Goal: Information Seeking & Learning: Check status

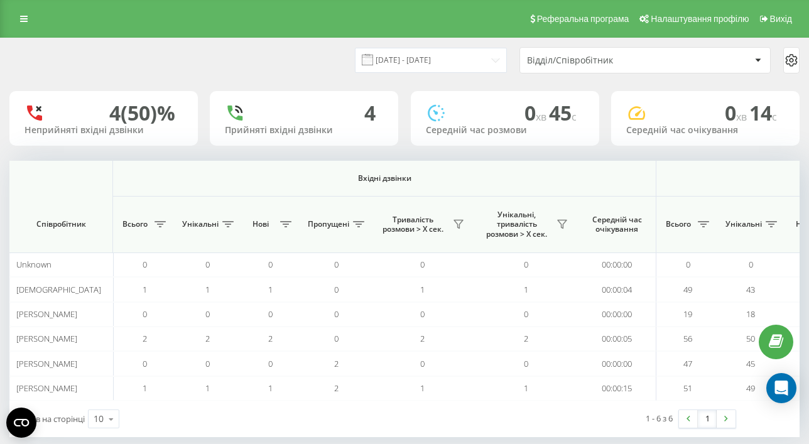
scroll to position [0, 962]
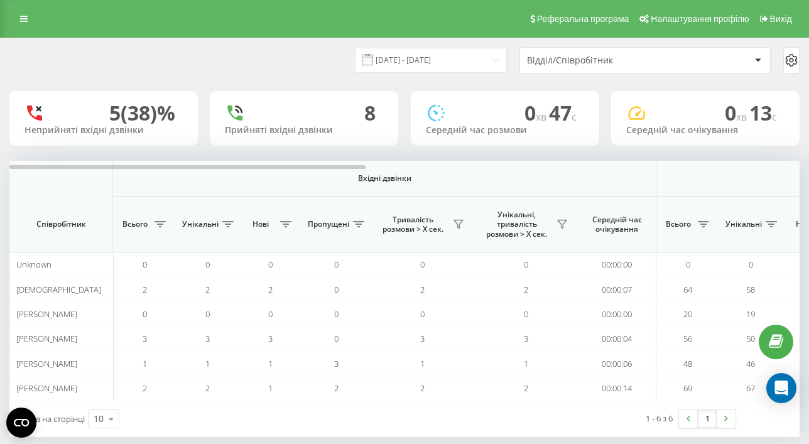
click at [300, 68] on div "23.09.2025 - 23.09.2025 Відділ/Співробітник" at bounding box center [404, 60] width 790 height 26
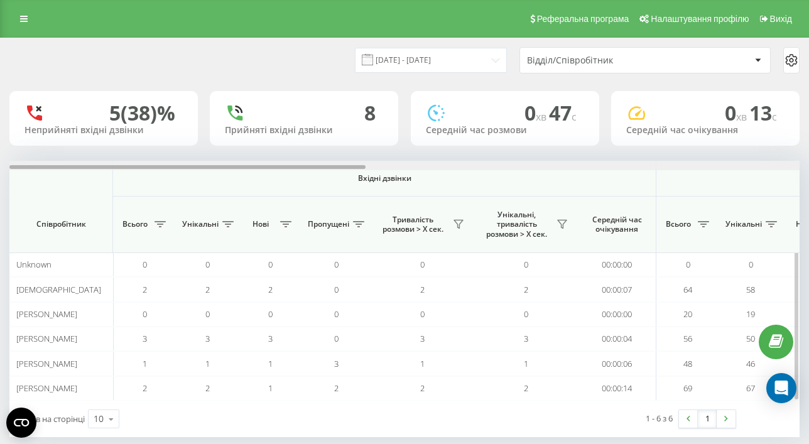
drag, startPoint x: 119, startPoint y: 168, endPoint x: 258, endPoint y: 163, distance: 139.5
click at [144, 166] on div at bounding box center [187, 167] width 356 height 4
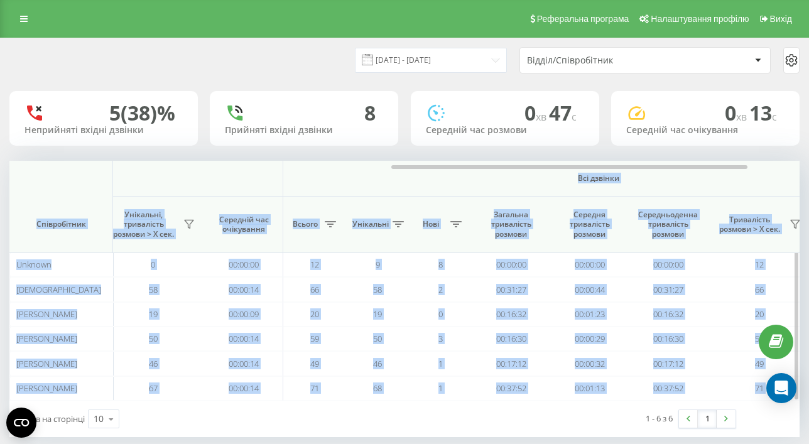
drag, startPoint x: 258, startPoint y: 163, endPoint x: 564, endPoint y: 174, distance: 306.6
click at [564, 174] on div "Вхідні дзвінки Вихідні дзвінки Всі дзвінки Співробітник Всього Унікальні Нові П…" at bounding box center [404, 281] width 790 height 240
click at [375, 186] on th "Всі дзвінки" at bounding box center [598, 179] width 631 height 36
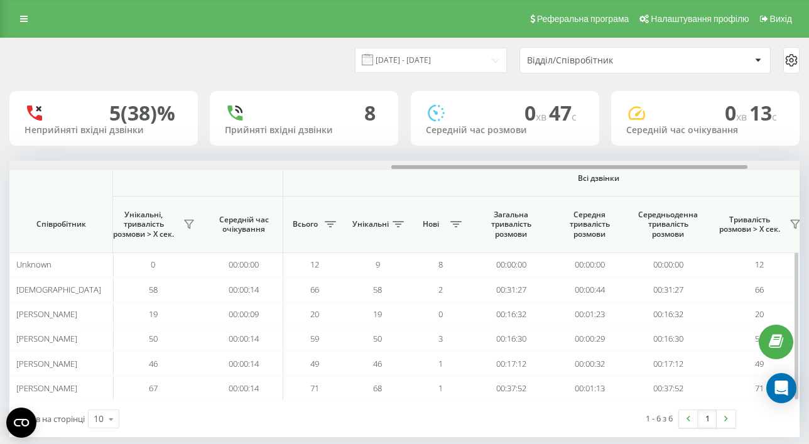
drag, startPoint x: 499, startPoint y: 167, endPoint x: 540, endPoint y: 168, distance: 40.8
click at [510, 168] on div at bounding box center [569, 167] width 356 height 4
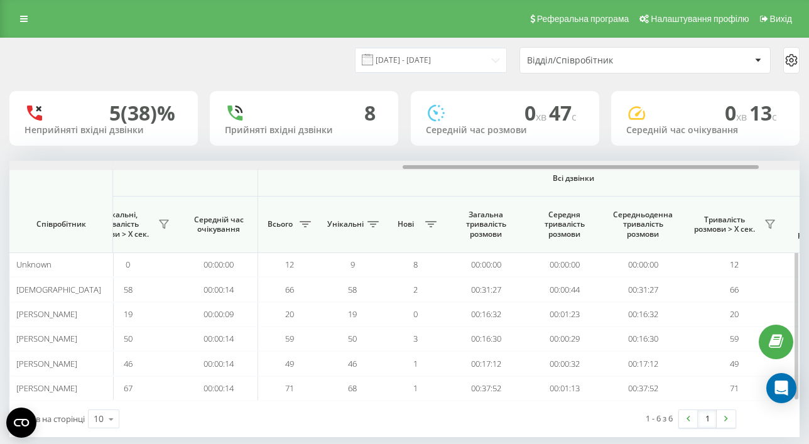
scroll to position [0, 962]
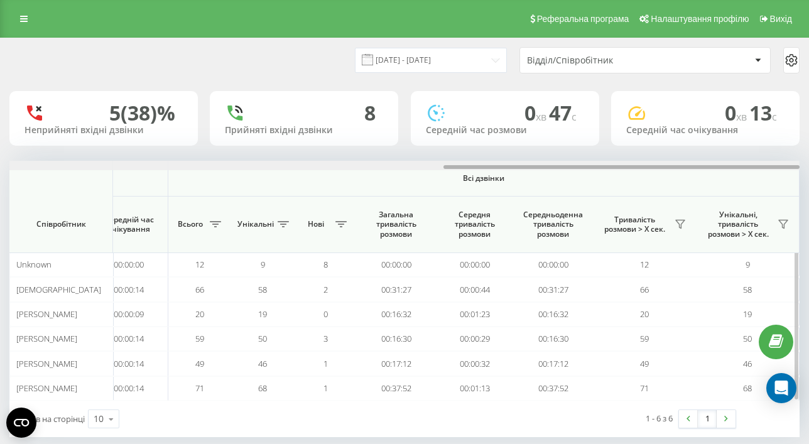
drag, startPoint x: 574, startPoint y: 168, endPoint x: 636, endPoint y: 168, distance: 62.2
click at [636, 168] on div at bounding box center [621, 167] width 356 height 4
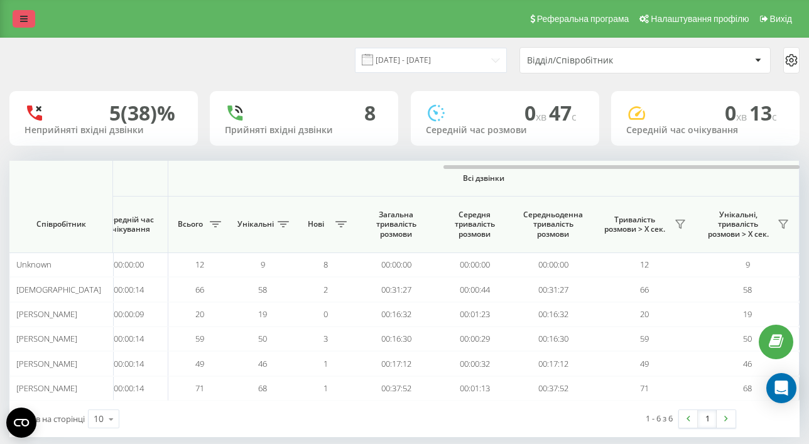
click at [21, 21] on icon at bounding box center [24, 18] width 8 height 9
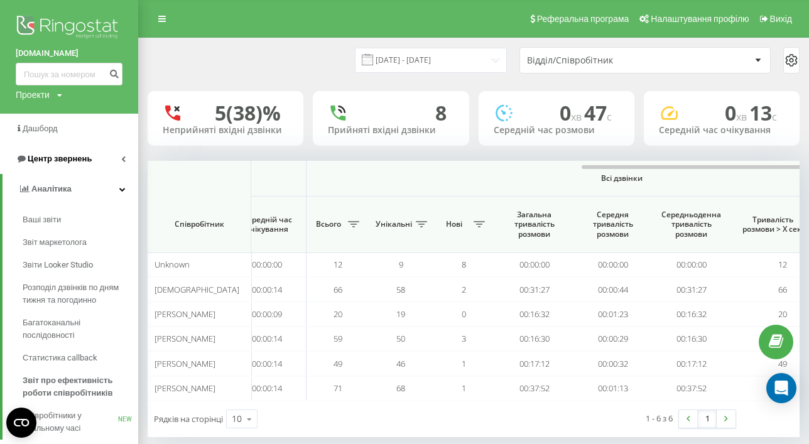
click at [71, 156] on span "Центр звернень" at bounding box center [60, 158] width 64 height 9
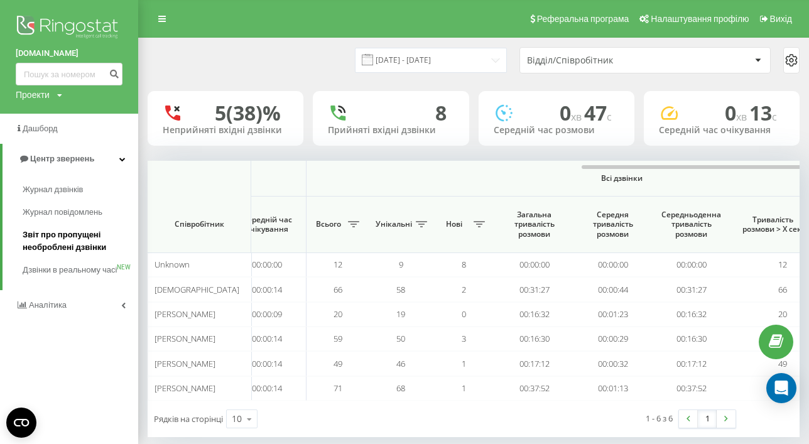
click at [58, 239] on span "Звіт про пропущені необроблені дзвінки" at bounding box center [77, 241] width 109 height 25
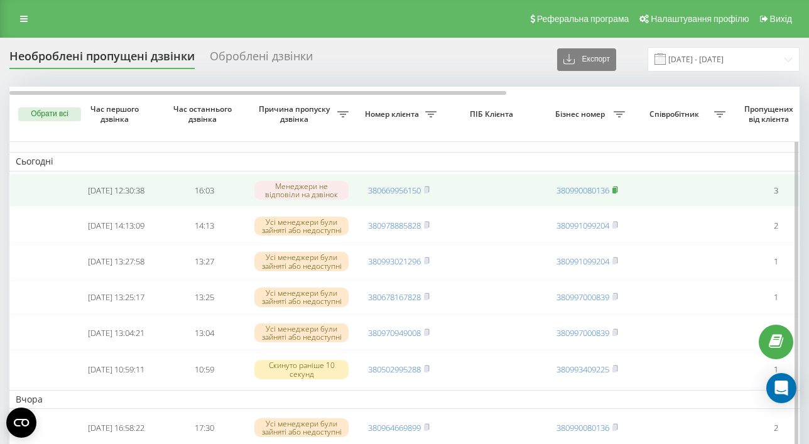
click at [615, 190] on rect at bounding box center [614, 191] width 4 height 6
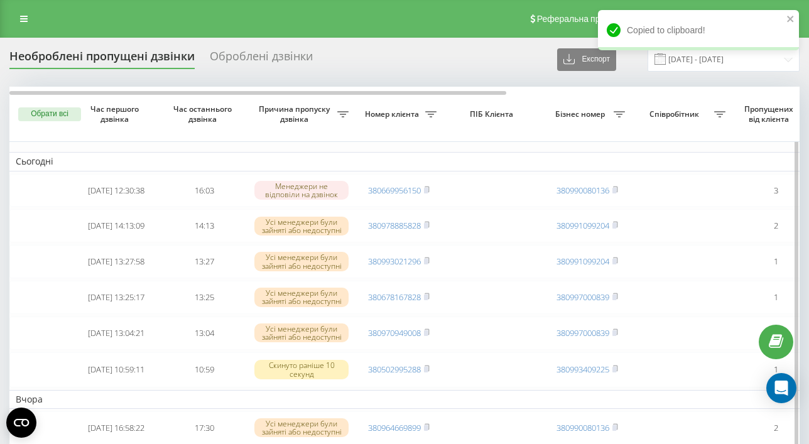
click at [621, 116] on icon at bounding box center [618, 114] width 11 height 6
click at [601, 190] on input "text" at bounding box center [619, 191] width 142 height 22
type input "380990080136"
click button "OK" at bounding box center [661, 216] width 53 height 16
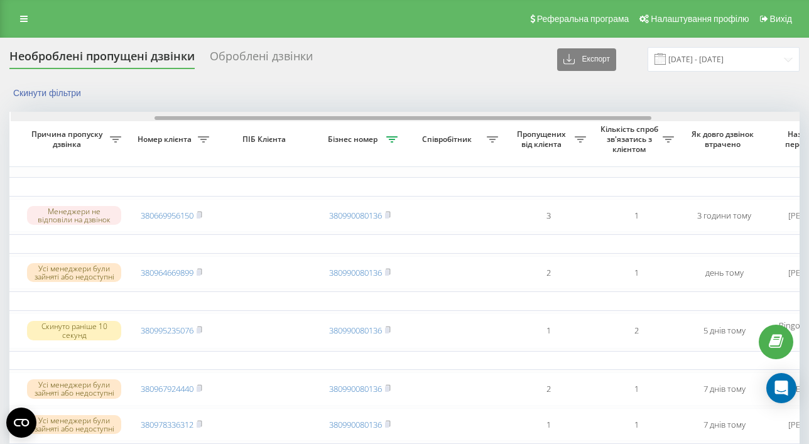
scroll to position [0, 229]
drag, startPoint x: 334, startPoint y: 119, endPoint x: 478, endPoint y: 119, distance: 143.8
click at [478, 119] on div at bounding box center [401, 118] width 497 height 4
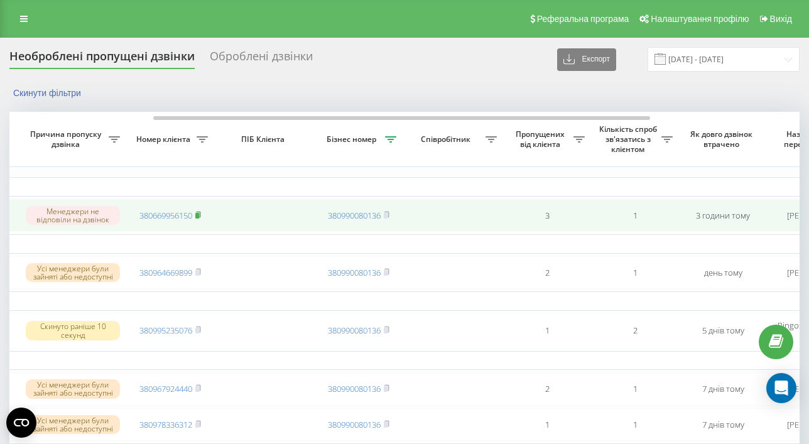
click at [197, 215] on icon at bounding box center [198, 215] width 6 height 8
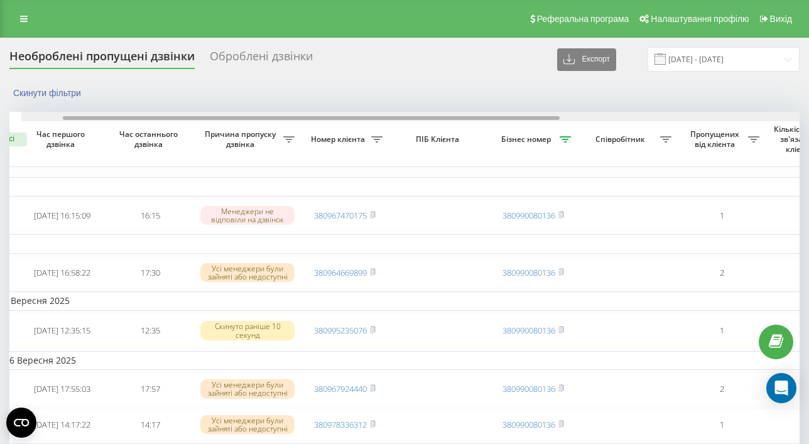
drag, startPoint x: 212, startPoint y: 119, endPoint x: 348, endPoint y: 119, distance: 135.6
click at [277, 119] on div at bounding box center [311, 118] width 497 height 4
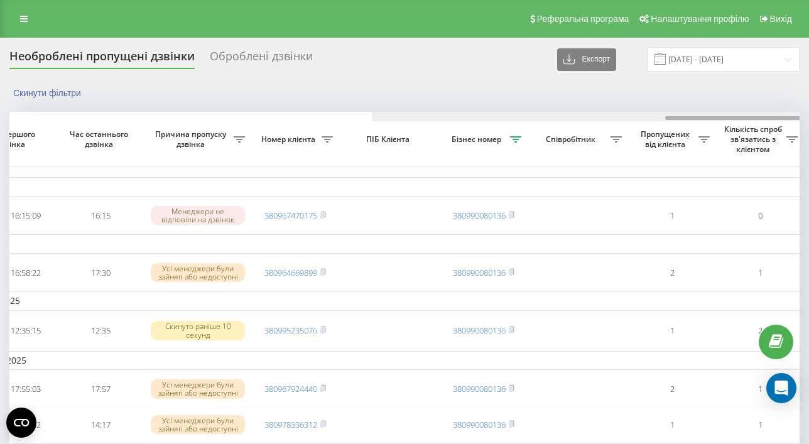
scroll to position [0, 466]
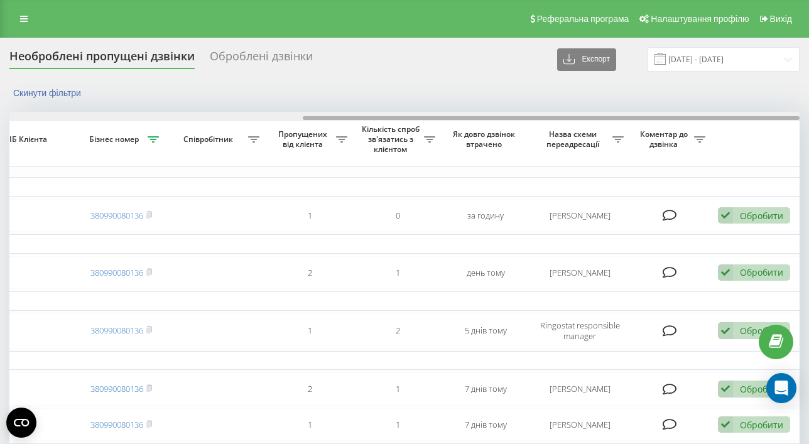
drag, startPoint x: 389, startPoint y: 120, endPoint x: 490, endPoint y: 120, distance: 101.7
click at [490, 120] on div at bounding box center [404, 116] width 790 height 9
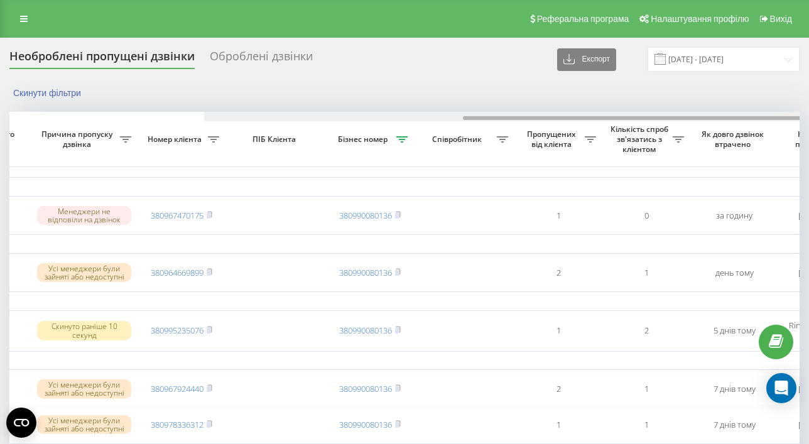
scroll to position [0, 205]
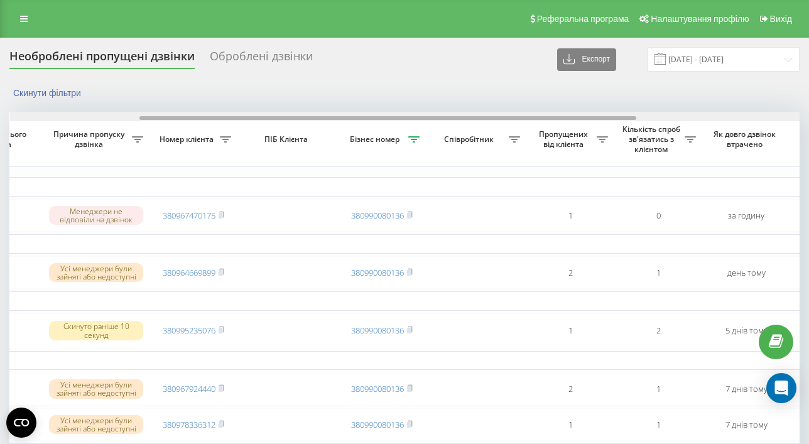
drag, startPoint x: 483, startPoint y: 117, endPoint x: 319, endPoint y: 124, distance: 164.0
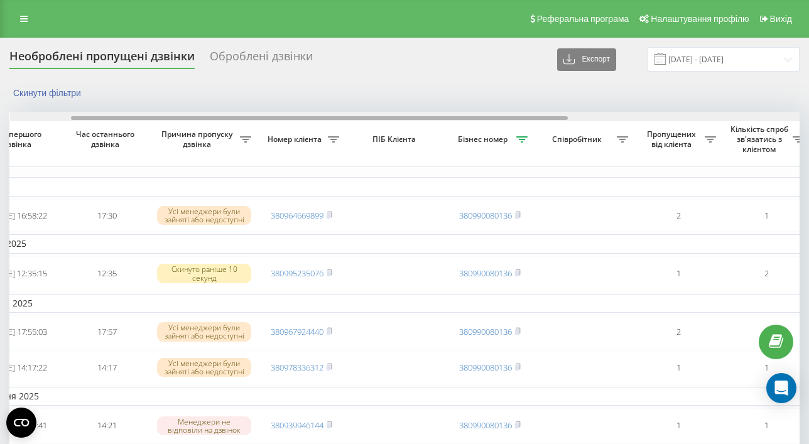
drag, startPoint x: 234, startPoint y: 118, endPoint x: 303, endPoint y: 112, distance: 69.3
click at [299, 112] on div at bounding box center [405, 116] width 790 height 9
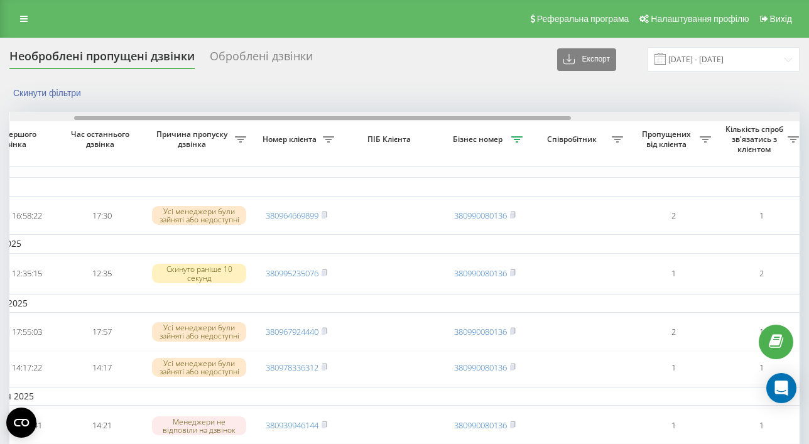
scroll to position [0, 466]
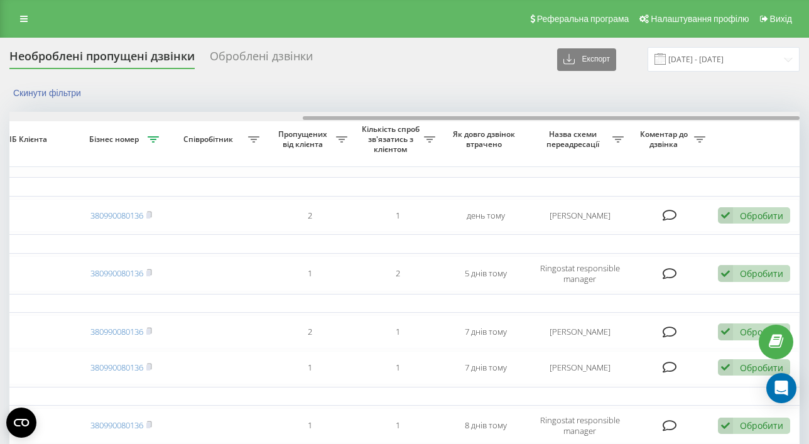
click at [402, 112] on div at bounding box center [404, 116] width 790 height 9
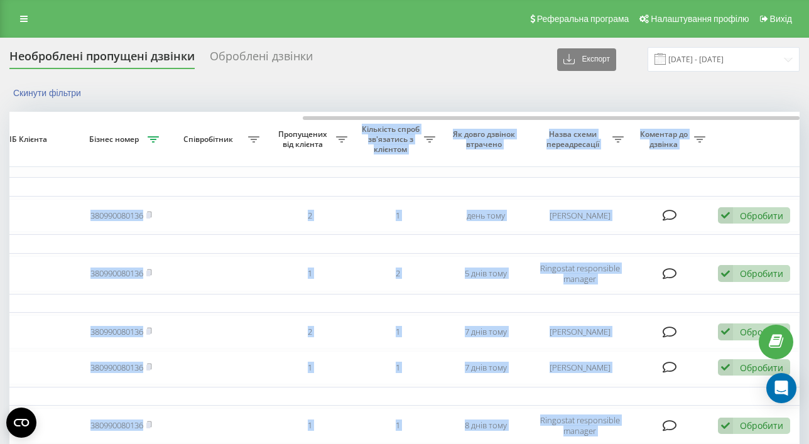
drag, startPoint x: 399, startPoint y: 120, endPoint x: 325, endPoint y: 122, distance: 74.7
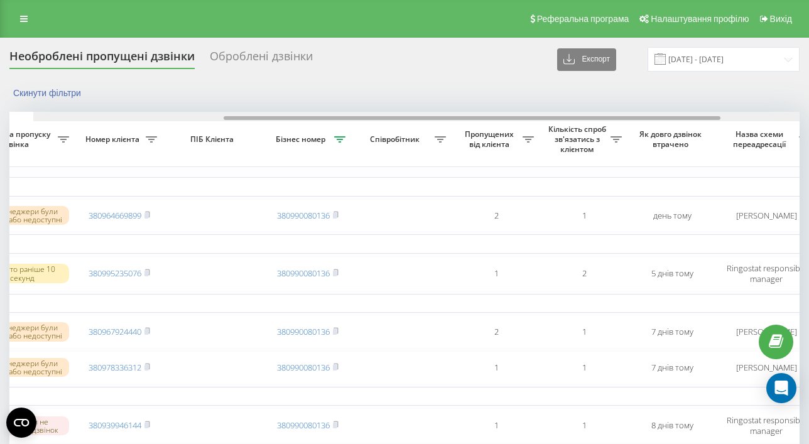
scroll to position [0, 268]
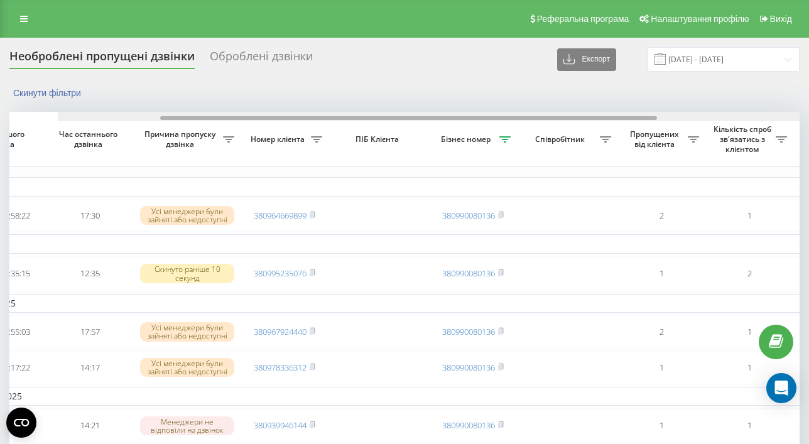
drag, startPoint x: 326, startPoint y: 118, endPoint x: 94, endPoint y: 127, distance: 233.1
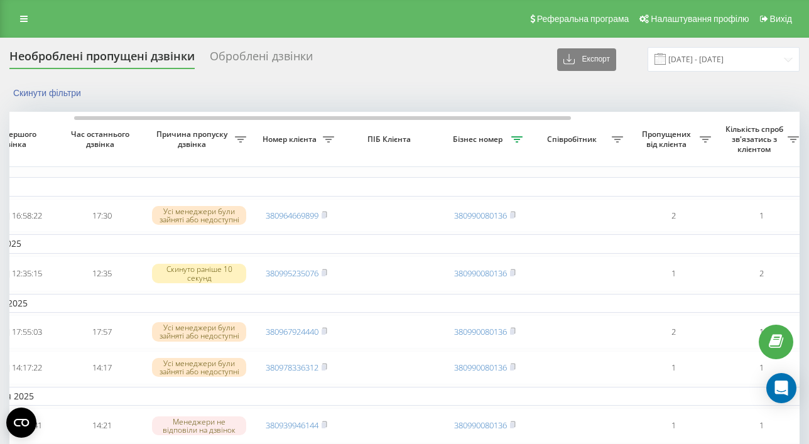
drag, startPoint x: 54, startPoint y: 130, endPoint x: 8, endPoint y: 134, distance: 46.0
click at [13, 133] on th "Час першого дзвінка" at bounding box center [14, 139] width 88 height 55
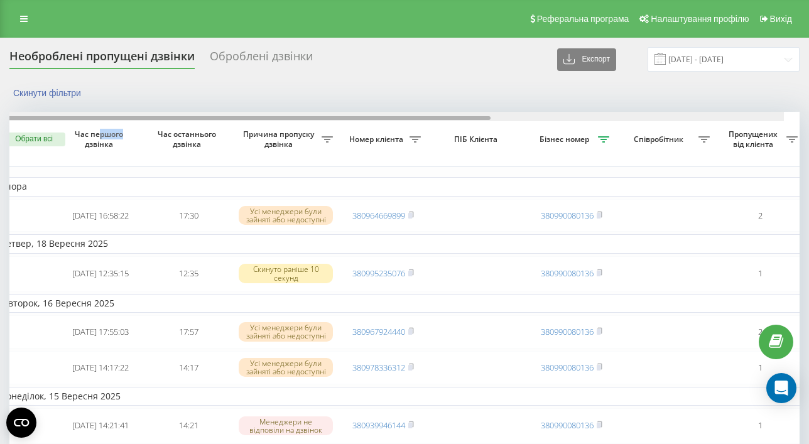
scroll to position [0, 0]
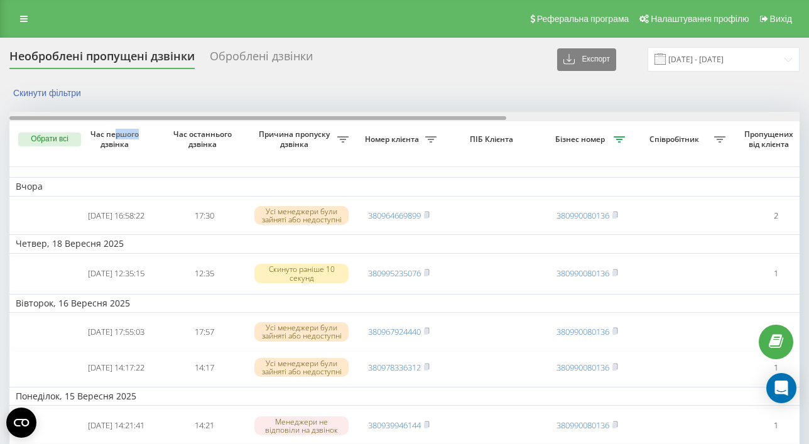
drag, startPoint x: 50, startPoint y: 121, endPoint x: 11, endPoint y: 121, distance: 38.3
click at [11, 121] on div at bounding box center [404, 116] width 790 height 9
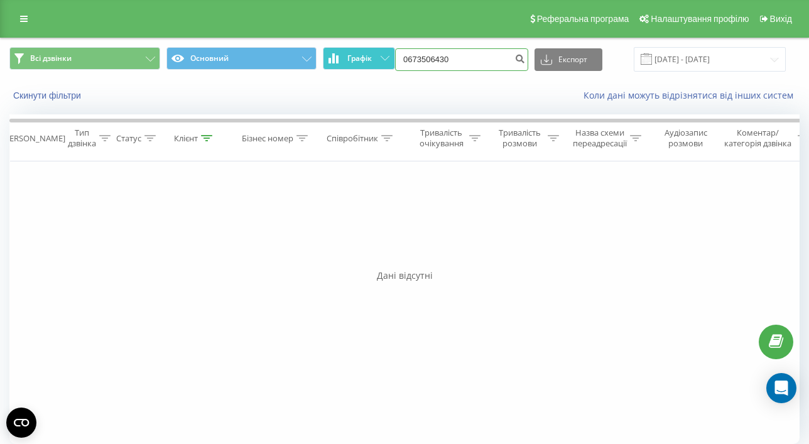
drag, startPoint x: 480, startPoint y: 62, endPoint x: 384, endPoint y: 57, distance: 95.6
click at [384, 57] on div "Всі дзвінки Основний Графік 0673506430 Експорт .csv .xls .xlsx [DATE] - [DATE]" at bounding box center [404, 59] width 790 height 24
paste input "972642294"
type input "0972642294"
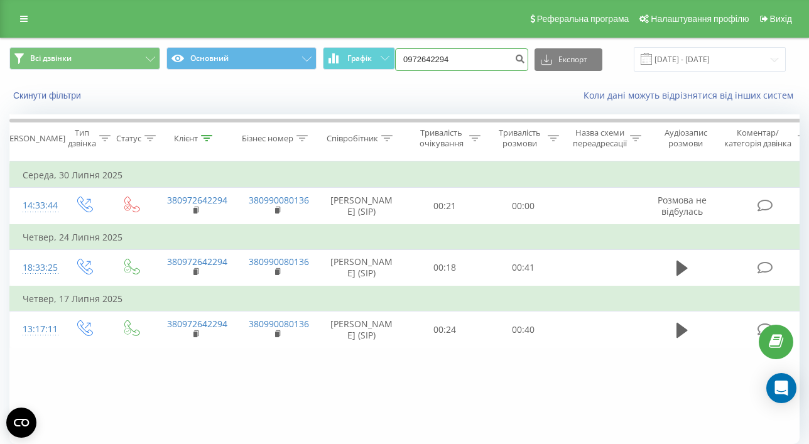
drag, startPoint x: 487, startPoint y: 59, endPoint x: 409, endPoint y: 57, distance: 77.9
click at [409, 57] on div "Всі дзвінки Основний Графік 0972642294 Експорт .csv .xls .xlsx [DATE] - [DATE]" at bounding box center [404, 59] width 790 height 24
paste input "(096) 699 82 6"
click at [453, 61] on input "[PHONE_NUMBER]" at bounding box center [461, 59] width 133 height 23
click at [434, 60] on input "(096699 82 64" at bounding box center [461, 59] width 133 height 23
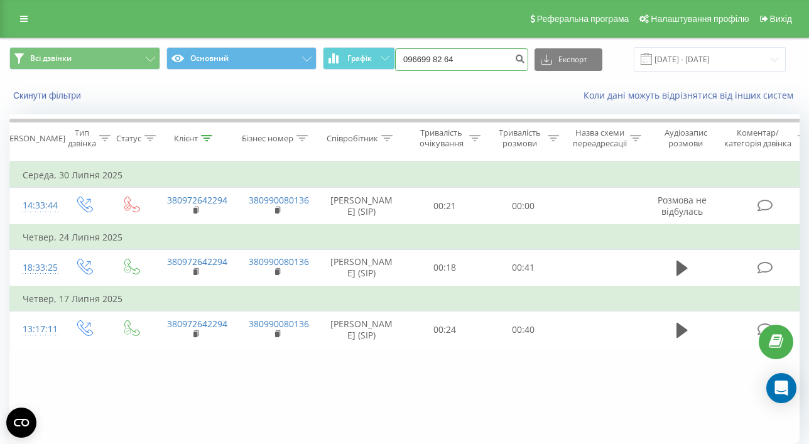
type input "096699 82 64"
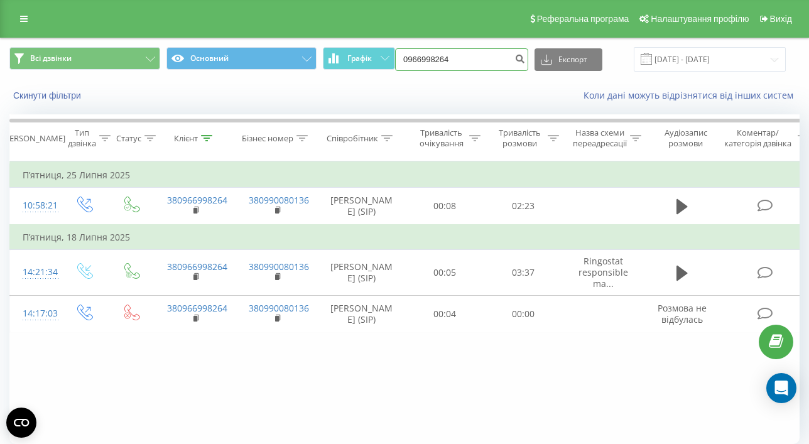
drag, startPoint x: 487, startPoint y: 64, endPoint x: 417, endPoint y: 56, distance: 70.2
click at [417, 56] on div "Всі дзвінки Основний Графік 0966998264 Експорт .csv .xls .xlsx 23.06.2025 - 23.…" at bounding box center [404, 59] width 790 height 24
paste input "63 432 13 21"
type input "063 432 13 21"
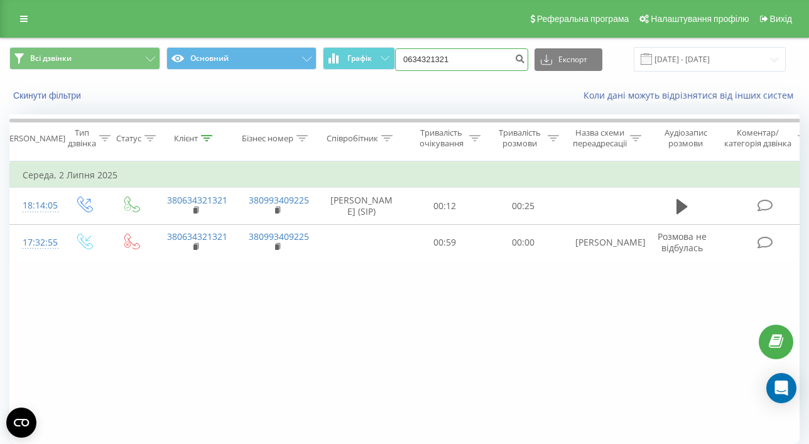
drag, startPoint x: 483, startPoint y: 55, endPoint x: 413, endPoint y: 54, distance: 70.3
click at [413, 54] on div "Всі дзвінки Основний Графік 0634321321 Експорт .csv .xls .xlsx 23.06.2025 - 23.…" at bounding box center [404, 59] width 790 height 24
paste input "(093) 836 79 49"
click at [453, 60] on input "(093) 836 79 49" at bounding box center [461, 59] width 133 height 23
click at [434, 57] on input "(093836 79 49" at bounding box center [461, 59] width 133 height 23
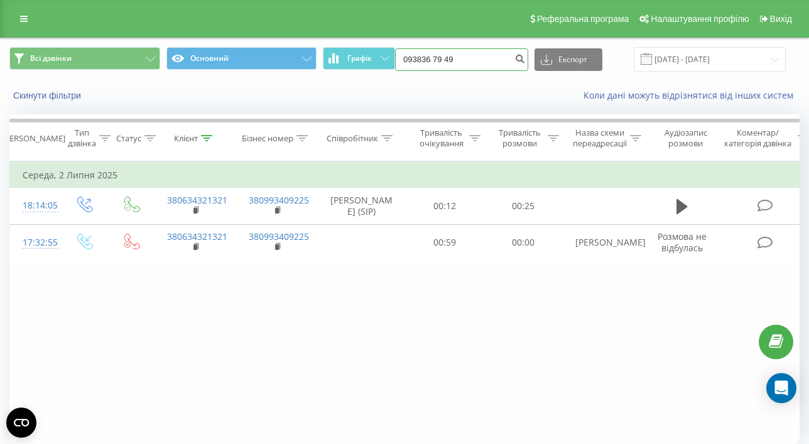
type input "093836 79 49"
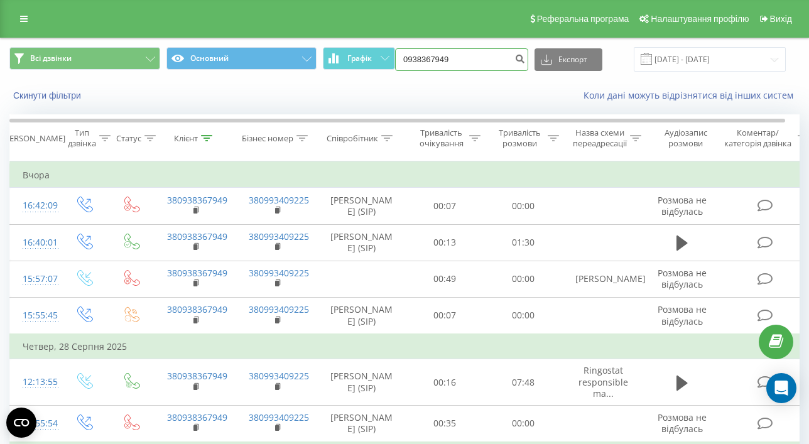
drag, startPoint x: 497, startPoint y: 60, endPoint x: 407, endPoint y: 54, distance: 89.4
click at [407, 54] on div "Всі дзвінки Основний Графік 0938367949 Експорт .csv .xls .xlsx [DATE] - [DATE]" at bounding box center [404, 59] width 790 height 24
paste input "996176"
type input "0939961769"
